Goal: Use online tool/utility: Use online tool/utility

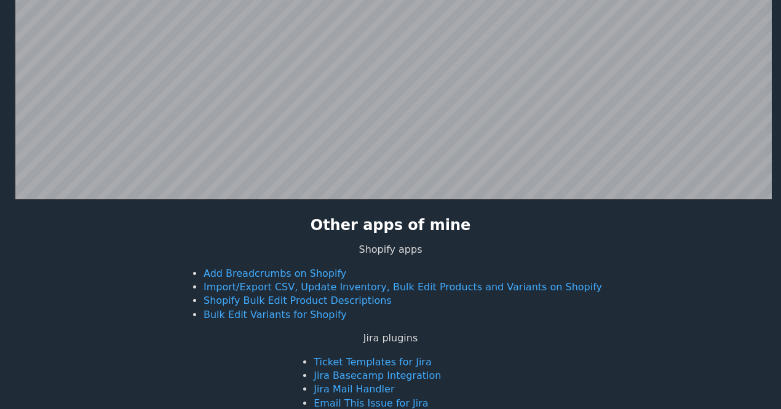
scroll to position [449, 0]
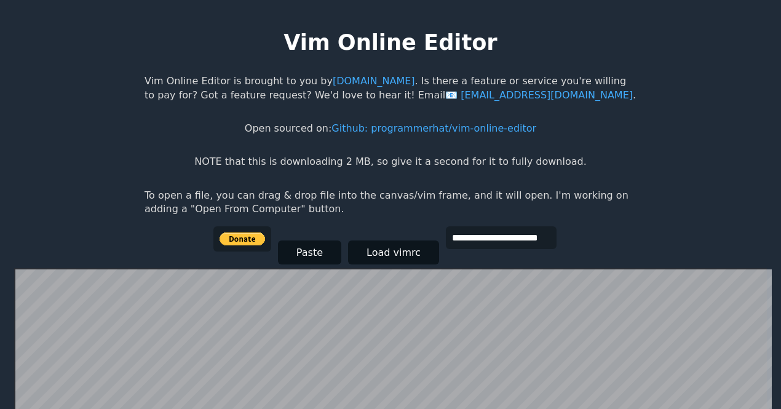
scroll to position [47, 0]
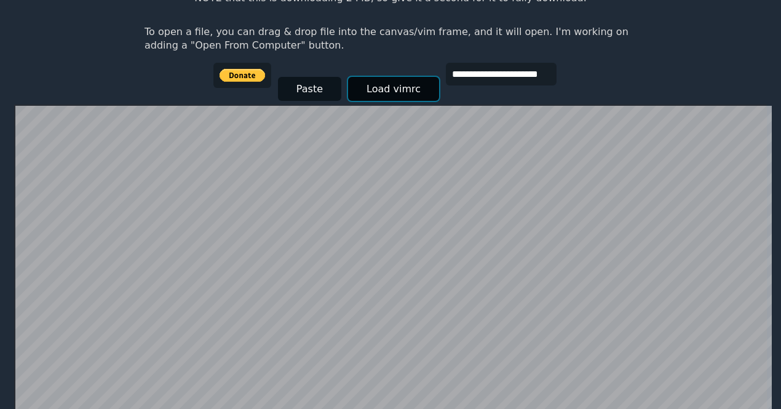
click at [397, 84] on button "Load vimrc" at bounding box center [393, 89] width 91 height 24
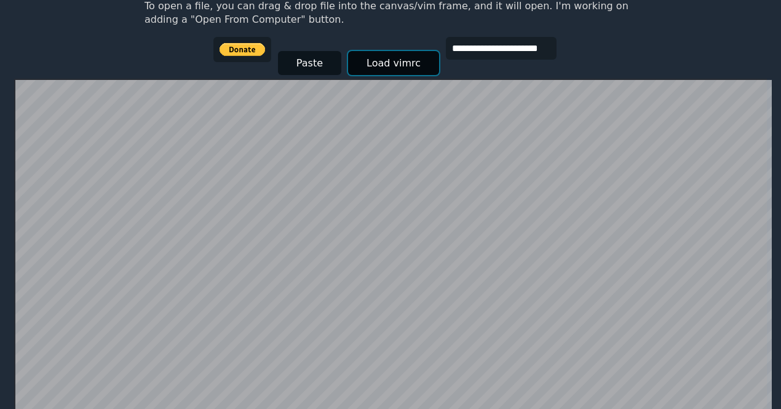
click at [373, 66] on button "Load vimrc" at bounding box center [393, 63] width 91 height 24
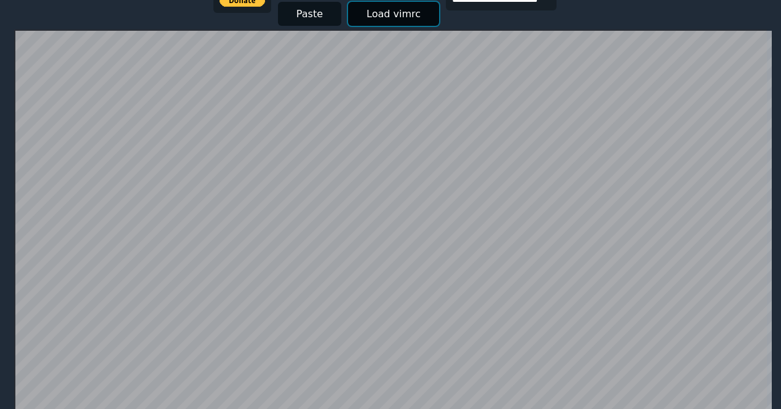
click at [389, 17] on button "Load vimrc" at bounding box center [393, 14] width 91 height 24
click at [328, 16] on button "Paste" at bounding box center [309, 14] width 63 height 24
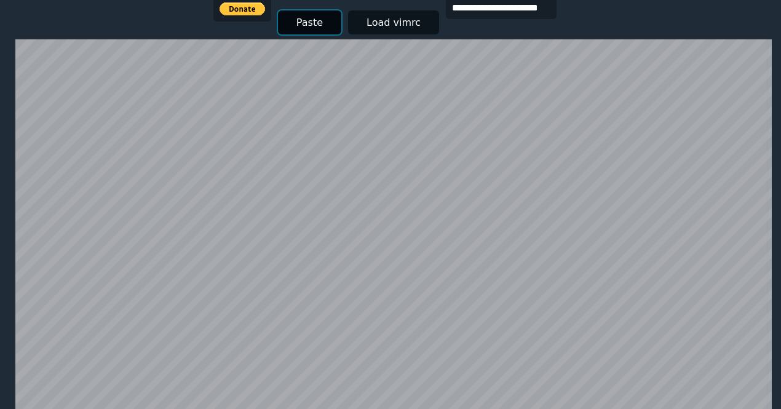
click at [316, 26] on button "Paste" at bounding box center [309, 22] width 63 height 24
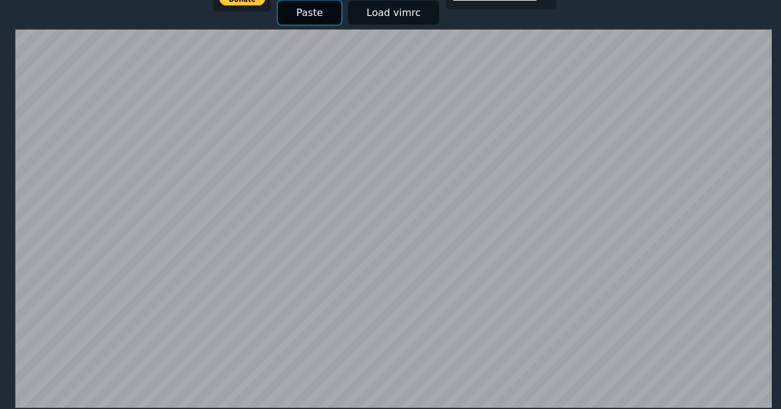
click at [312, 20] on button "Paste" at bounding box center [309, 13] width 63 height 24
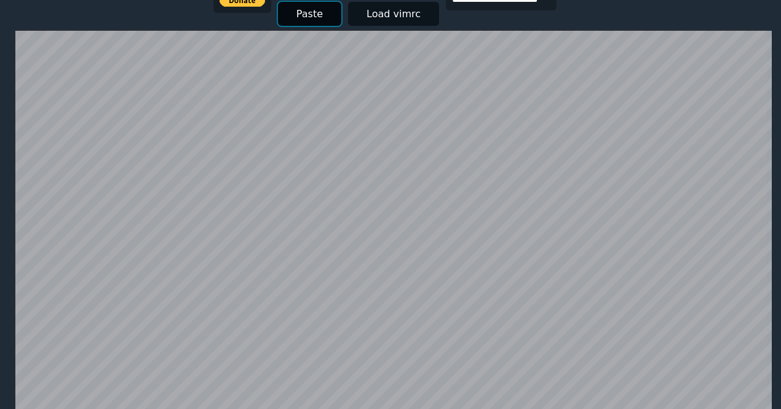
click at [315, 9] on button "Paste" at bounding box center [309, 14] width 63 height 24
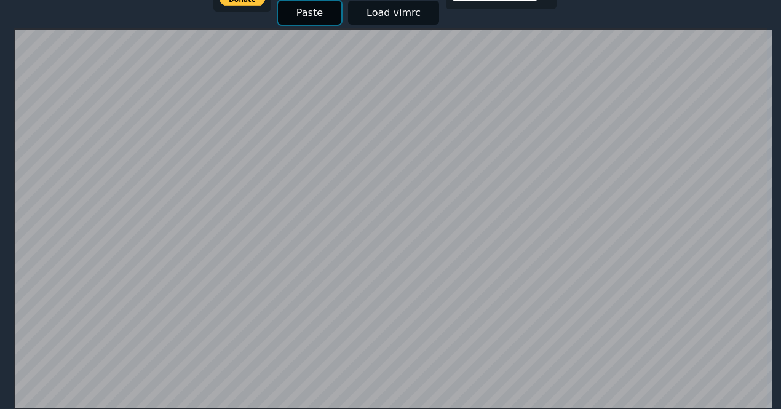
click at [316, 14] on button "Paste" at bounding box center [309, 13] width 63 height 24
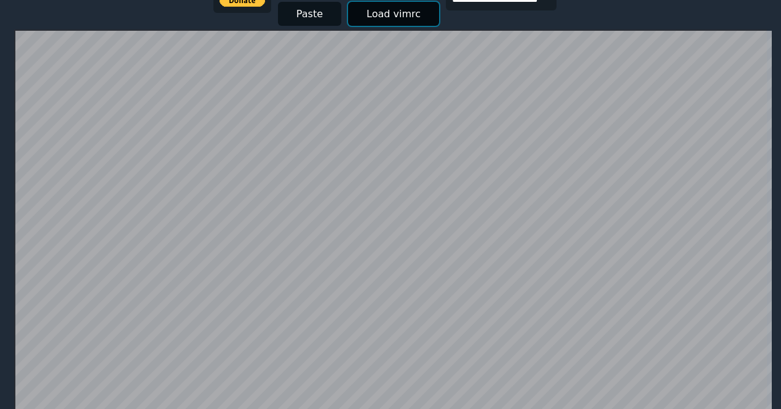
click at [399, 21] on button "Load vimrc" at bounding box center [393, 14] width 91 height 24
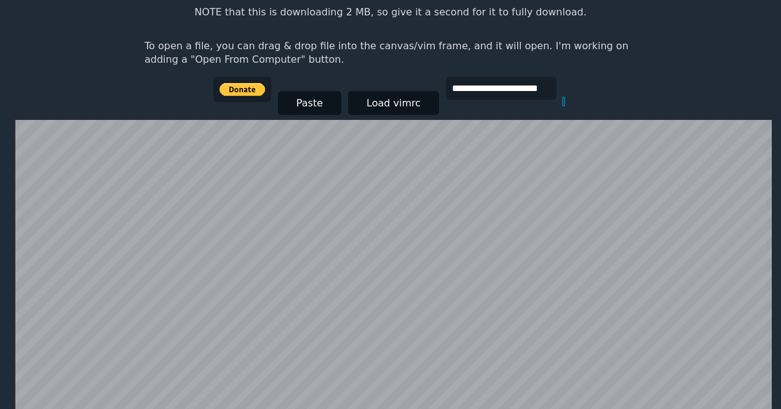
scroll to position [148, 0]
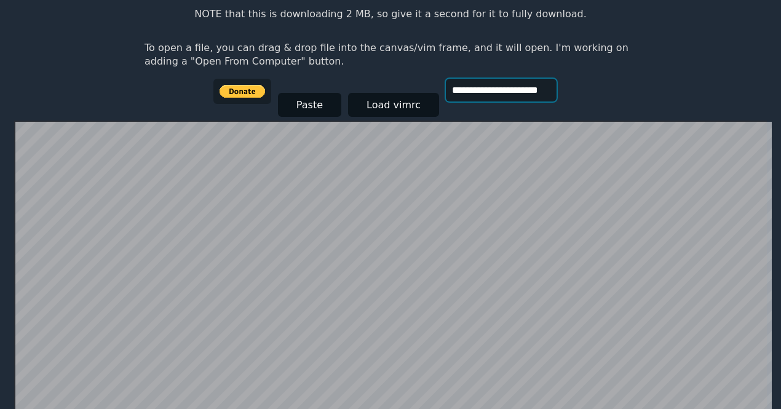
click at [499, 93] on input "**********" at bounding box center [501, 90] width 111 height 23
click at [550, 105] on div "**********" at bounding box center [390, 100] width 355 height 42
click at [520, 92] on input "**********" at bounding box center [501, 90] width 111 height 23
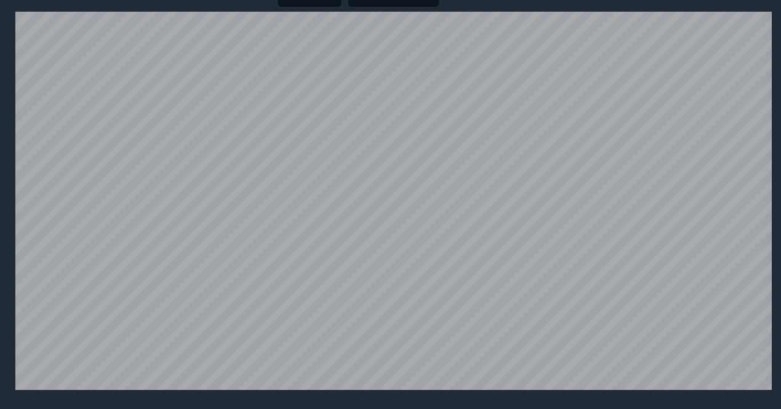
scroll to position [0, 0]
